Goal: Information Seeking & Learning: Learn about a topic

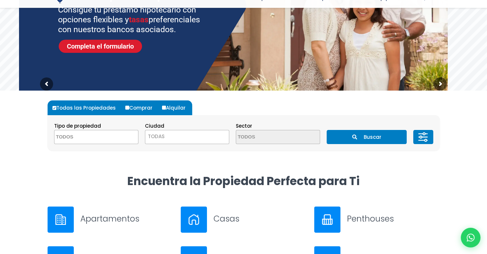
scroll to position [121, 0]
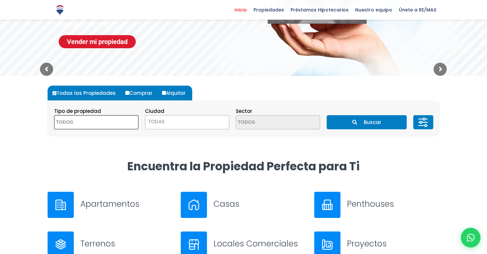
click at [108, 120] on textarea "Search" at bounding box center [86, 122] width 64 height 14
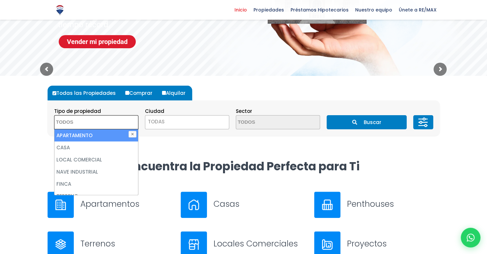
click at [94, 132] on li "APARTAMENTO" at bounding box center [96, 135] width 84 height 12
select select "apartment"
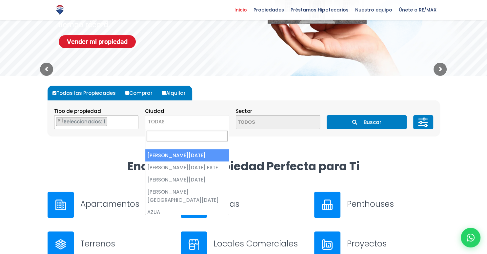
click at [170, 119] on span "TODAS" at bounding box center [187, 121] width 84 height 9
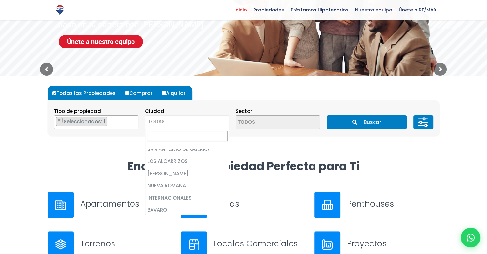
scroll to position [1923, 0]
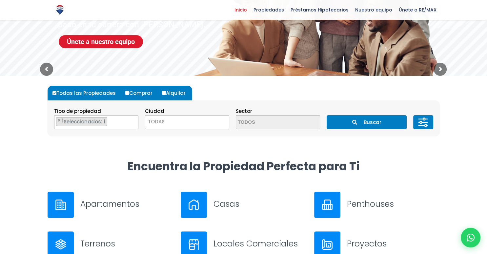
click at [187, 120] on span "TODAS" at bounding box center [187, 121] width 84 height 9
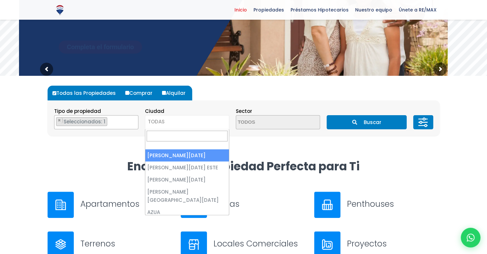
click at [187, 120] on span "TODAS" at bounding box center [187, 121] width 84 height 9
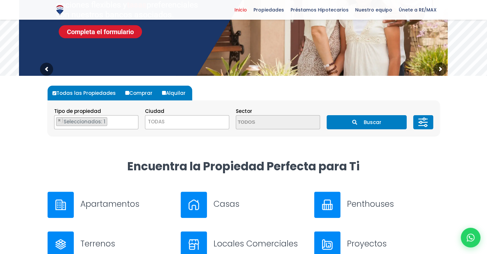
click at [187, 120] on span "TODAS" at bounding box center [187, 121] width 84 height 9
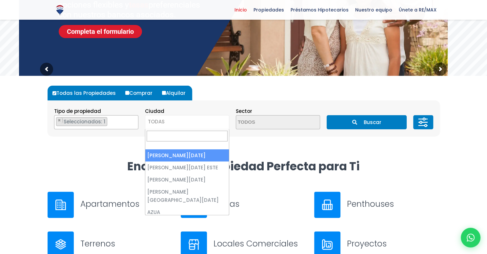
click at [187, 120] on span "TODAS" at bounding box center [187, 121] width 84 height 9
click at [173, 135] on input "Search" at bounding box center [186, 135] width 81 height 11
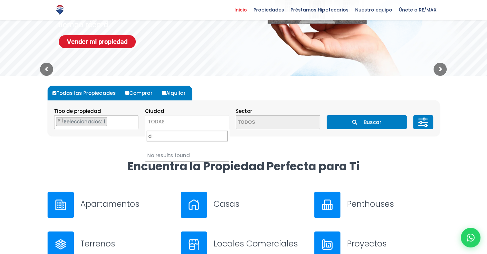
type input "d"
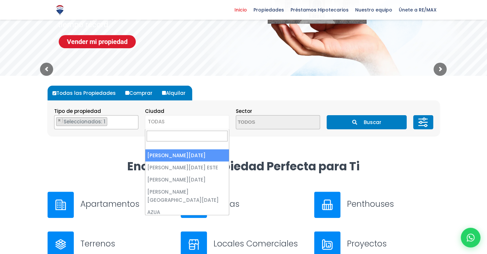
select select "1"
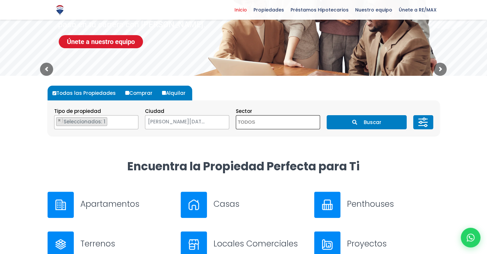
click at [265, 124] on textarea "Search" at bounding box center [268, 122] width 64 height 14
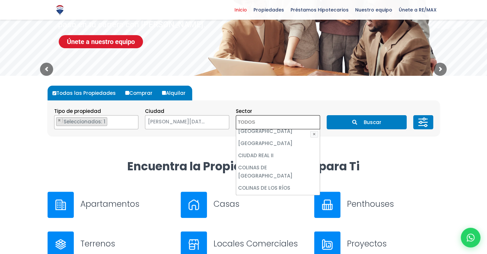
scroll to position [555, 0]
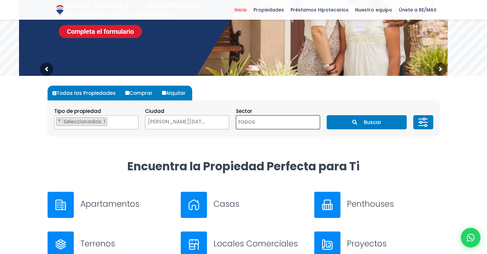
click at [424, 125] on icon at bounding box center [421, 125] width 6 height 0
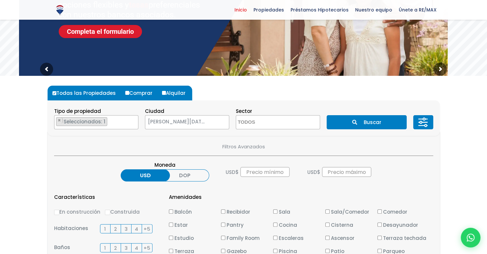
click at [106, 212] on input "Construida" at bounding box center [107, 211] width 5 height 5
radio input "true"
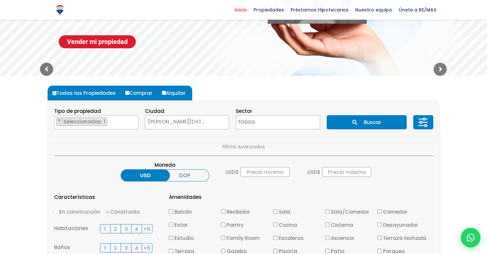
click at [194, 175] on label "DOP" at bounding box center [184, 175] width 49 height 12
click at [0, 0] on input "DOP" at bounding box center [0, 0] width 0 height 0
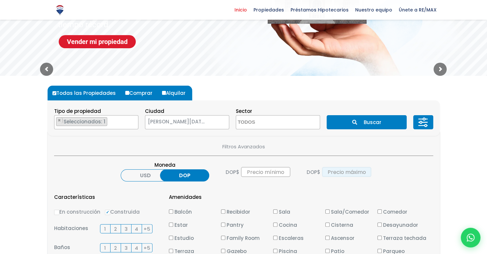
click at [338, 170] on input "text" at bounding box center [346, 172] width 49 height 10
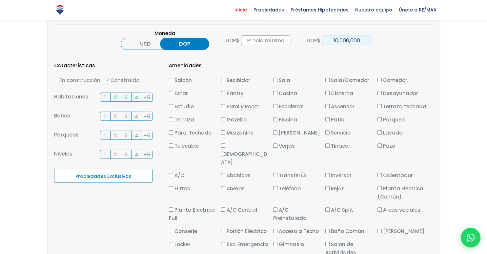
scroll to position [255, 0]
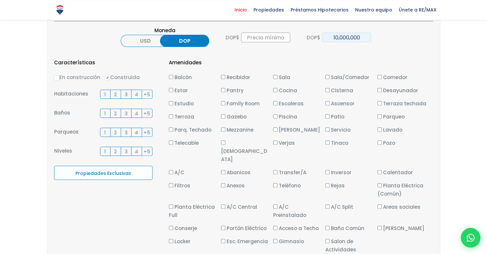
type input "10,000,000"
click at [113, 94] on label "2" at bounding box center [115, 93] width 10 height 9
click at [0, 0] on input "2" at bounding box center [0, 0] width 0 height 0
click at [125, 93] on span "3" at bounding box center [126, 94] width 3 height 8
click at [0, 0] on input "3" at bounding box center [0, 0] width 0 height 0
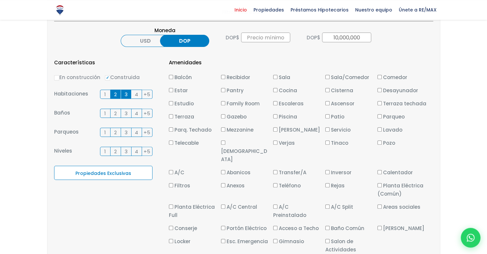
click at [116, 114] on span "2" at bounding box center [115, 113] width 3 height 8
click at [0, 0] on input "2" at bounding box center [0, 0] width 0 height 0
click at [115, 132] on span "2" at bounding box center [115, 132] width 3 height 8
click at [0, 0] on input "2" at bounding box center [0, 0] width 0 height 0
click at [105, 153] on span "1" at bounding box center [105, 151] width 2 height 8
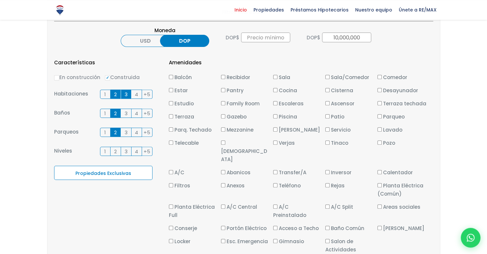
click at [0, 0] on input "1" at bounding box center [0, 0] width 0 height 0
click at [116, 149] on span "2" at bounding box center [115, 151] width 3 height 8
click at [0, 0] on input "2" at bounding box center [0, 0] width 0 height 0
click at [106, 172] on label "Propiedades Exclusivas" at bounding box center [103, 172] width 98 height 14
click at [0, 0] on input "Propiedades Exclusivas" at bounding box center [0, 0] width 0 height 0
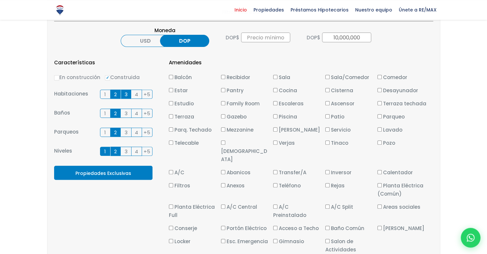
click at [113, 171] on label "Propiedades Exclusivas" at bounding box center [103, 172] width 98 height 14
click at [0, 0] on input "Propiedades Exclusivas" at bounding box center [0, 0] width 0 height 0
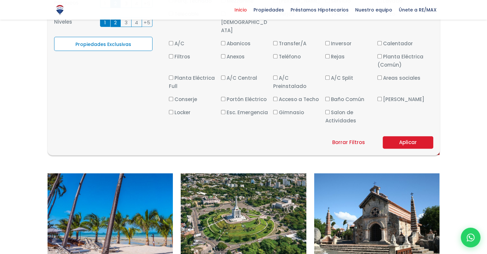
scroll to position [385, 0]
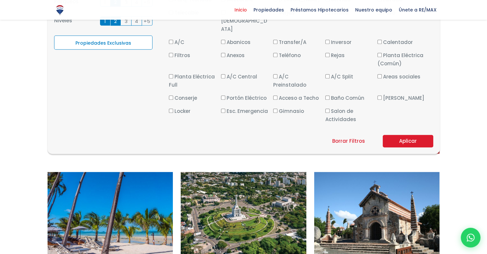
click at [396, 135] on button "Aplicar" at bounding box center [407, 141] width 50 height 12
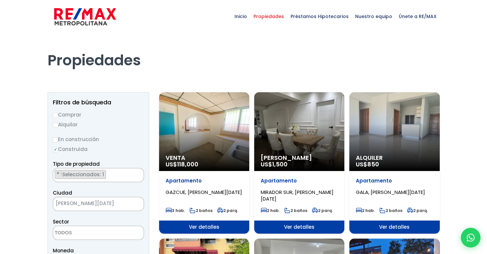
click at [55, 118] on label "Comprar" at bounding box center [98, 114] width 91 height 8
click at [55, 118] on input "Comprar" at bounding box center [55, 114] width 5 height 5
radio input "true"
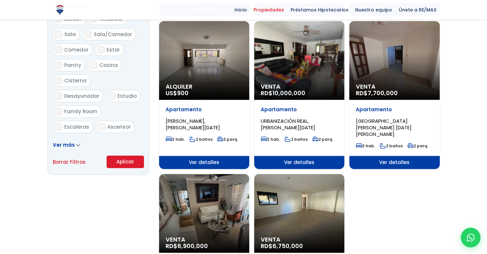
scroll to position [346, 0]
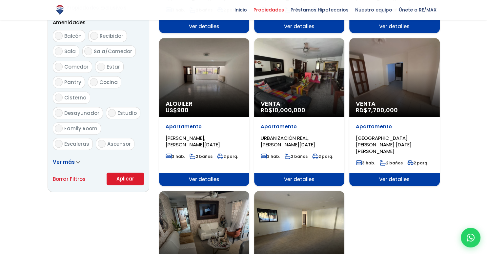
click at [127, 178] on button "Aplicar" at bounding box center [124, 178] width 37 height 12
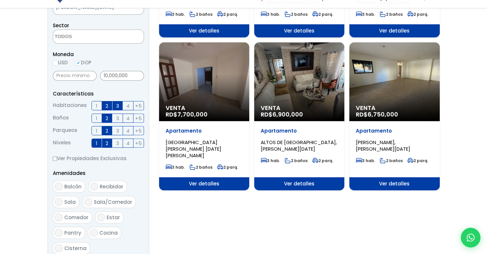
scroll to position [242, 0]
